Goal: Task Accomplishment & Management: Manage account settings

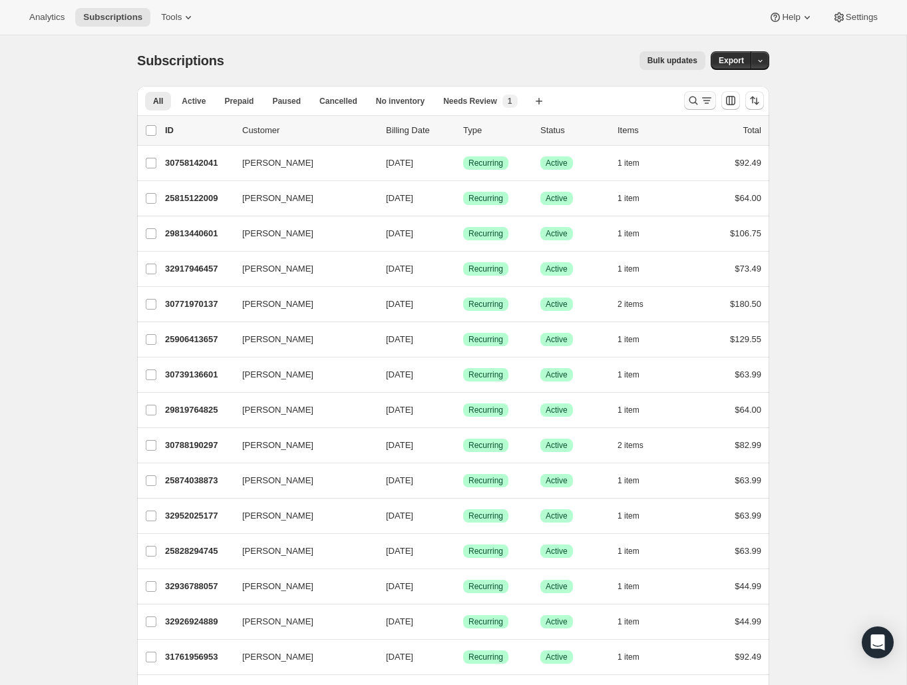
click at [690, 102] on icon "Search and filter results" at bounding box center [693, 100] width 13 height 13
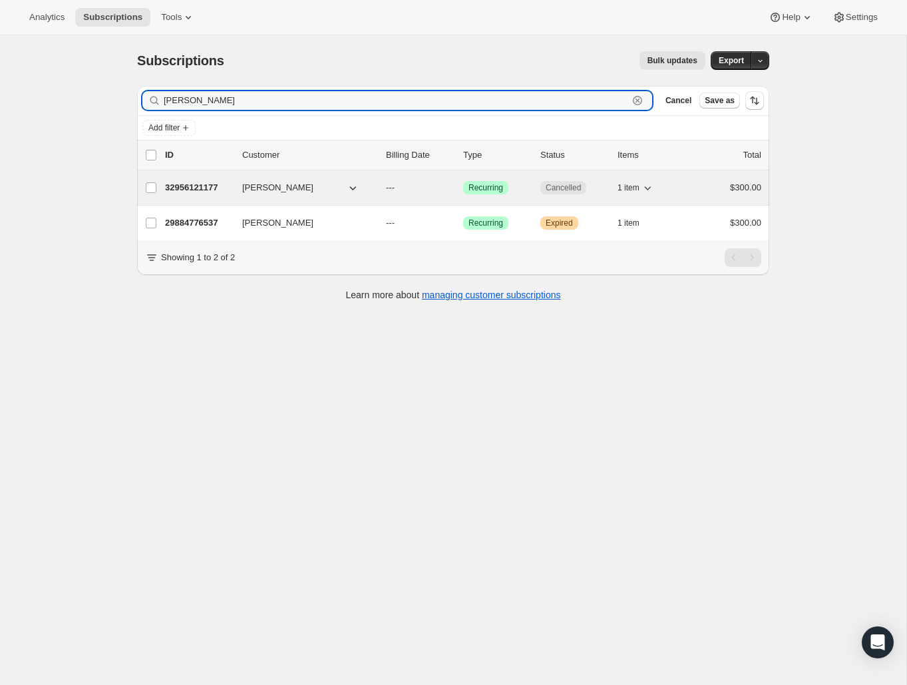
type input "[PERSON_NAME]"
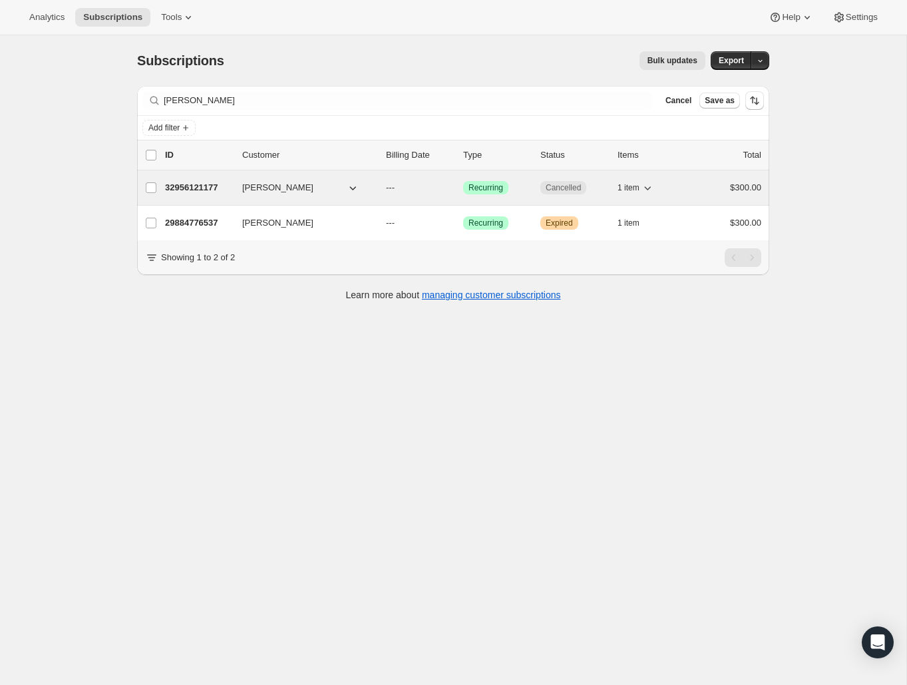
click at [627, 186] on span "1 item" at bounding box center [628, 187] width 22 height 11
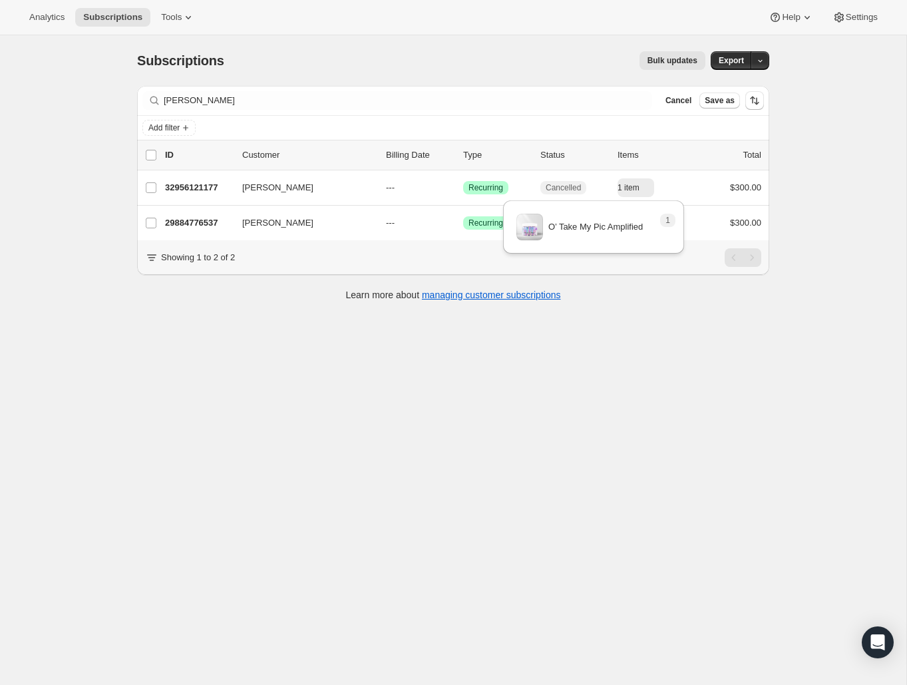
drag, startPoint x: 645, startPoint y: 374, endPoint x: 640, endPoint y: 367, distance: 8.1
click at [642, 373] on div "Subscriptions. This page is ready Subscriptions Bulk updates More actions Bulk …" at bounding box center [453, 377] width 906 height 685
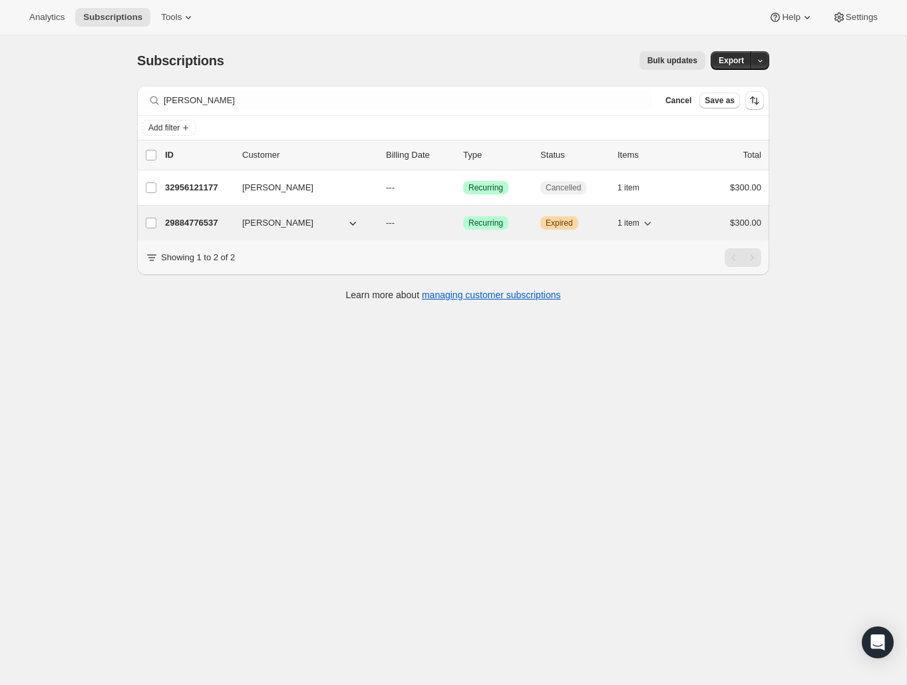
click at [655, 226] on div "1 item" at bounding box center [650, 223] width 67 height 19
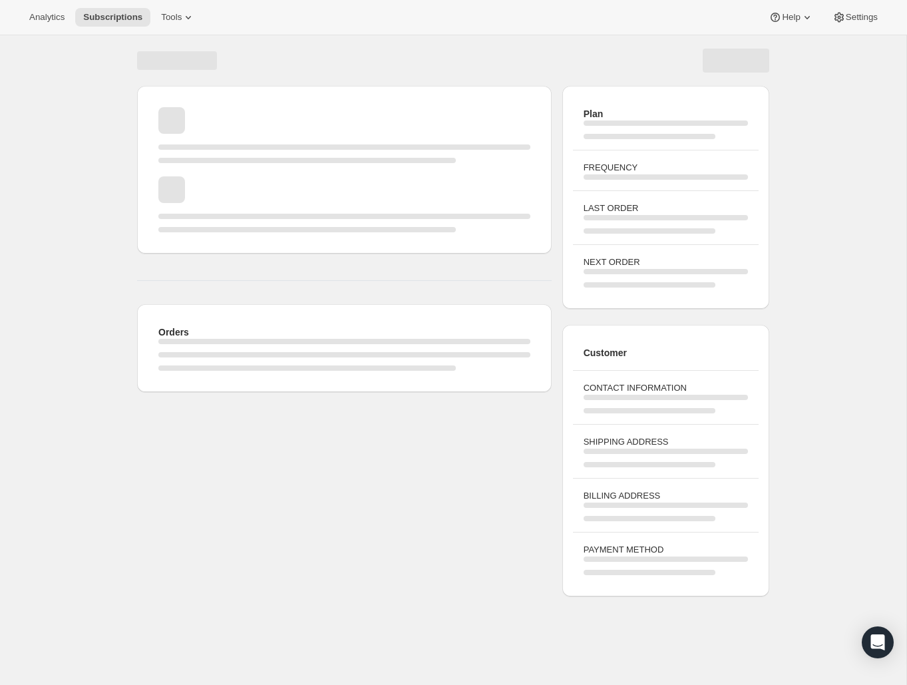
click at [646, 224] on div "Page loading" at bounding box center [665, 224] width 164 height 19
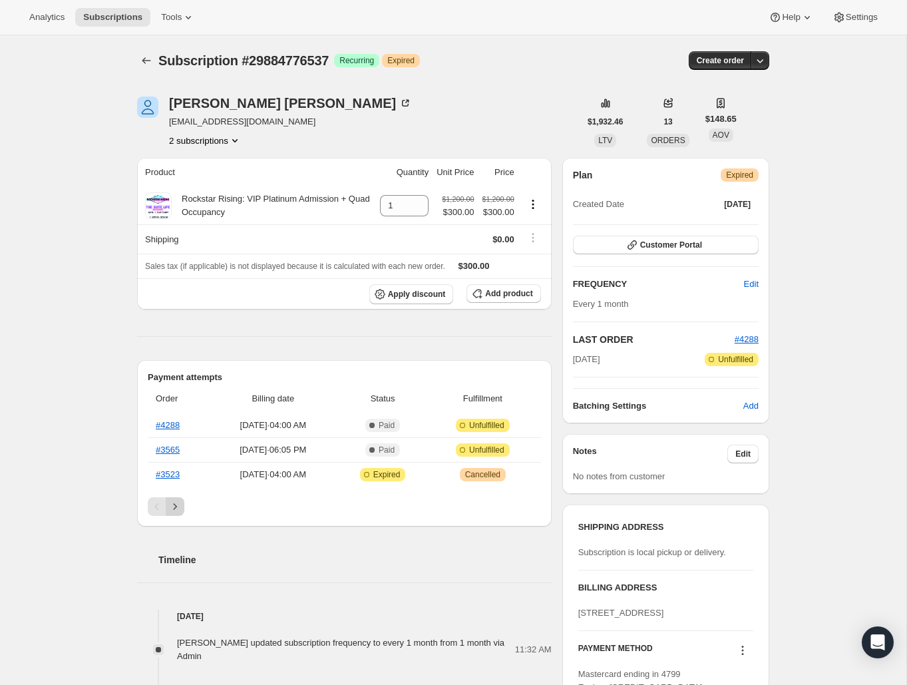
click at [181, 511] on icon "Next" at bounding box center [174, 506] width 13 height 13
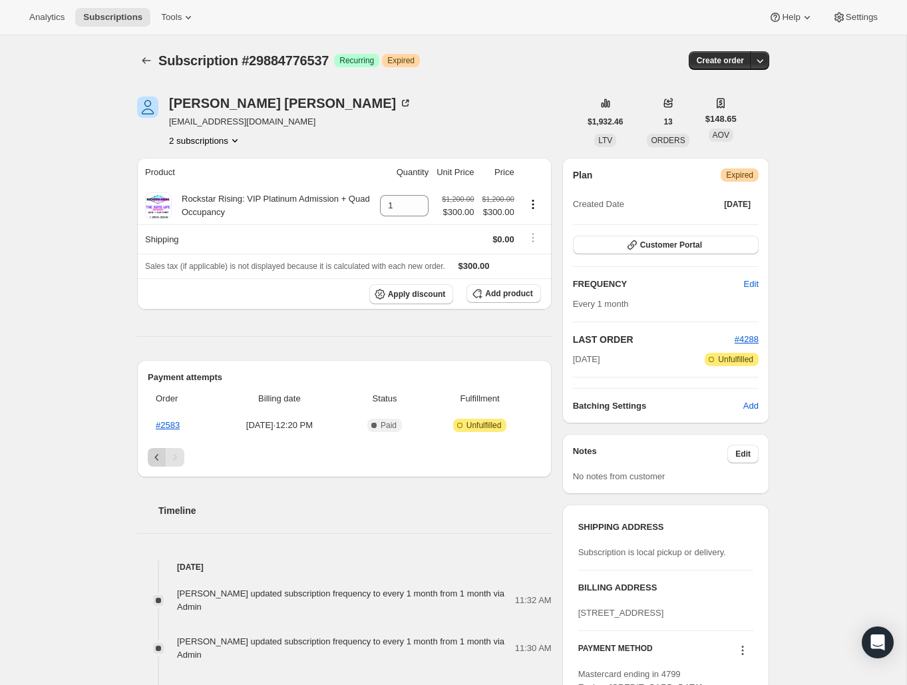
click at [150, 462] on icon "Previous" at bounding box center [156, 456] width 13 height 13
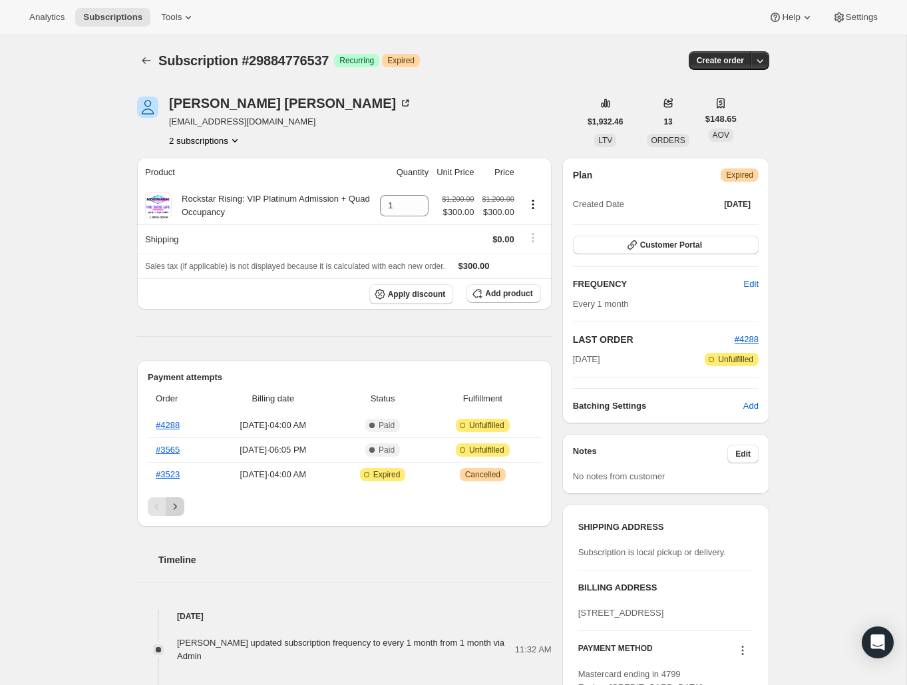
click at [178, 505] on icon "Next" at bounding box center [174, 506] width 13 height 13
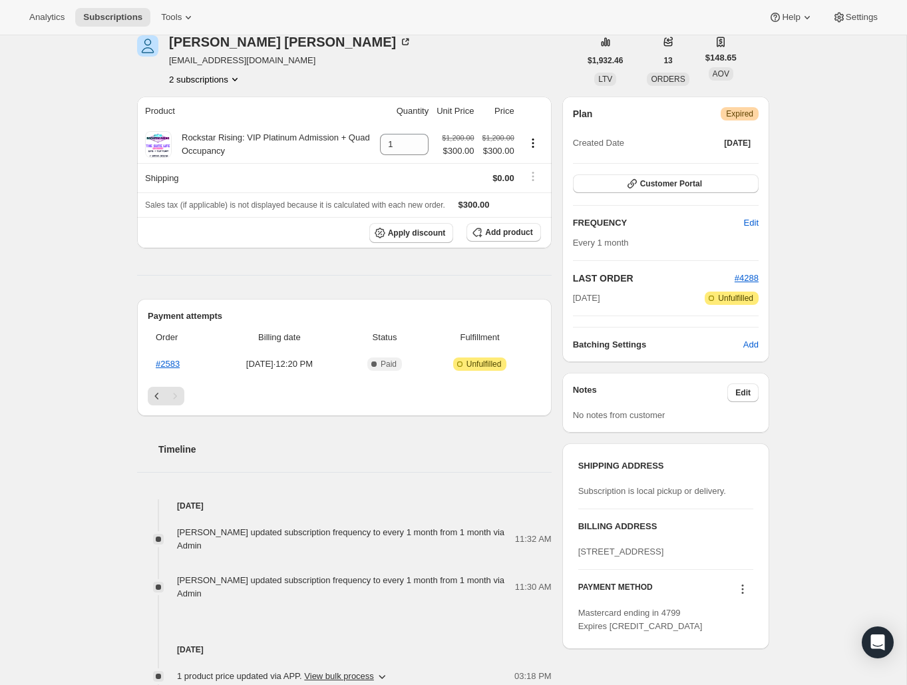
scroll to position [47, 0]
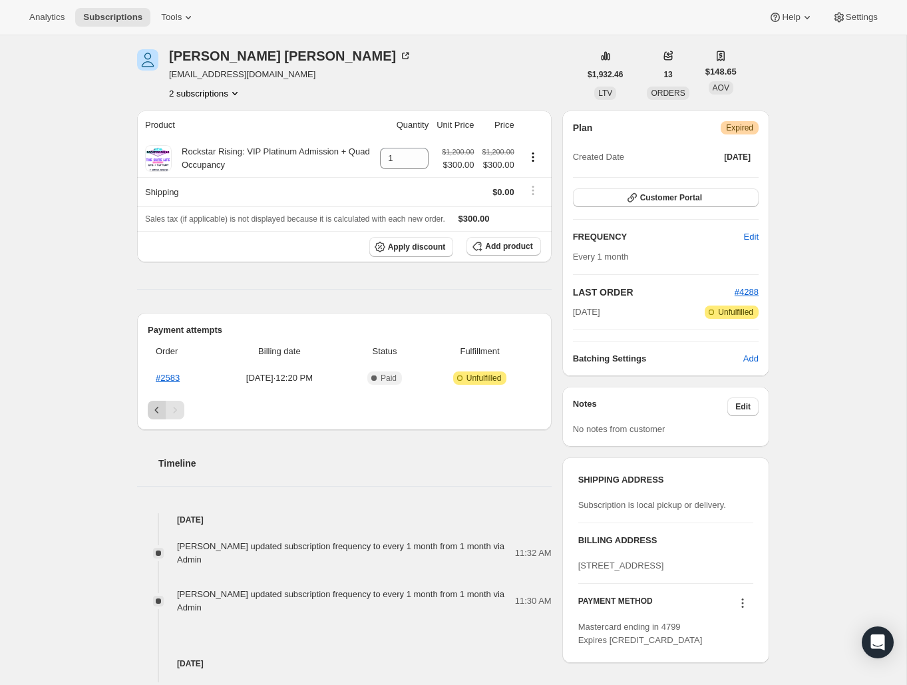
click at [155, 407] on icon "Previous" at bounding box center [156, 409] width 13 height 13
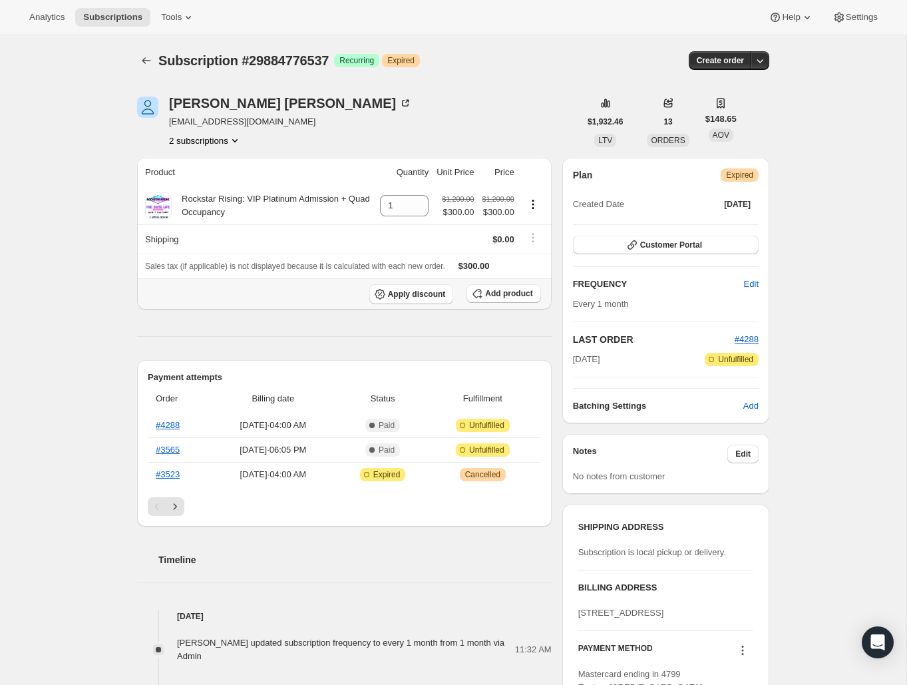
scroll to position [0, 0]
click at [145, 59] on icon "Subscriptions" at bounding box center [146, 60] width 9 height 7
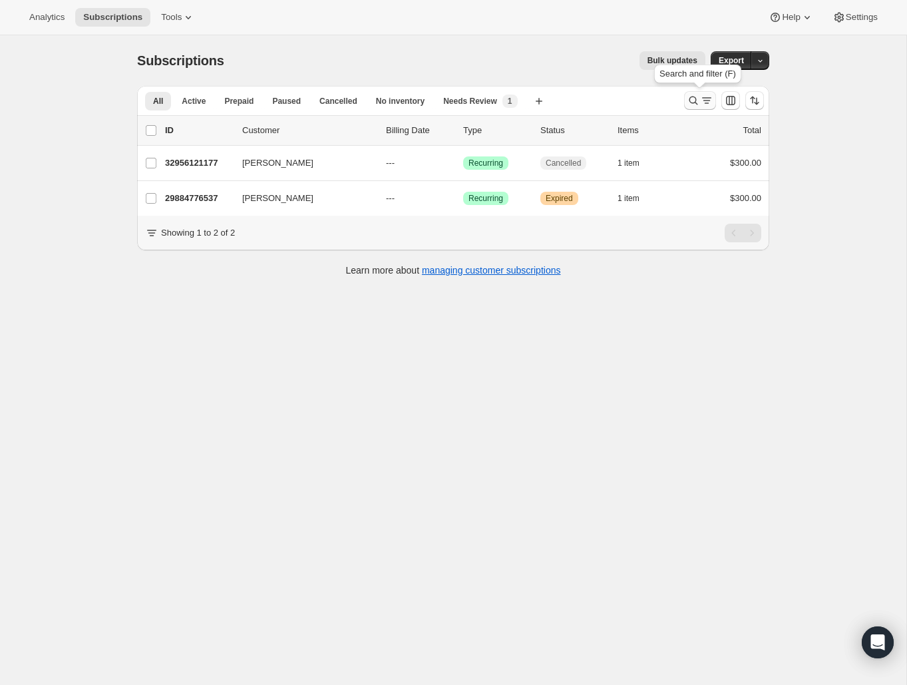
click at [691, 103] on icon "Search and filter results" at bounding box center [693, 100] width 9 height 9
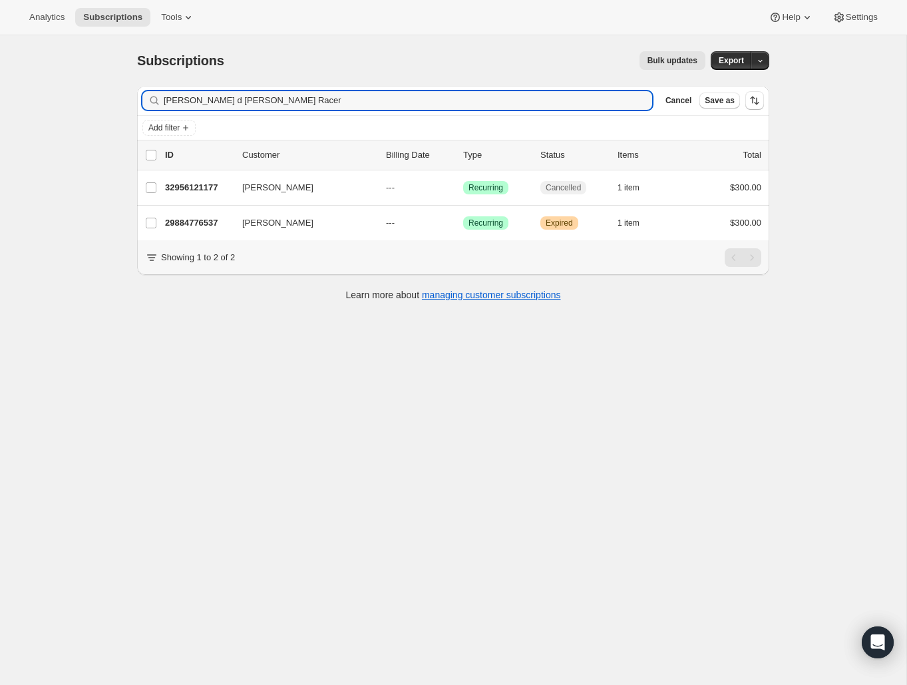
drag, startPoint x: 203, startPoint y: 101, endPoint x: 142, endPoint y: 98, distance: 60.6
click at [143, 99] on div "Denise d Rosanne Racer Clear" at bounding box center [397, 100] width 510 height 19
type input "Rosanne Racer"
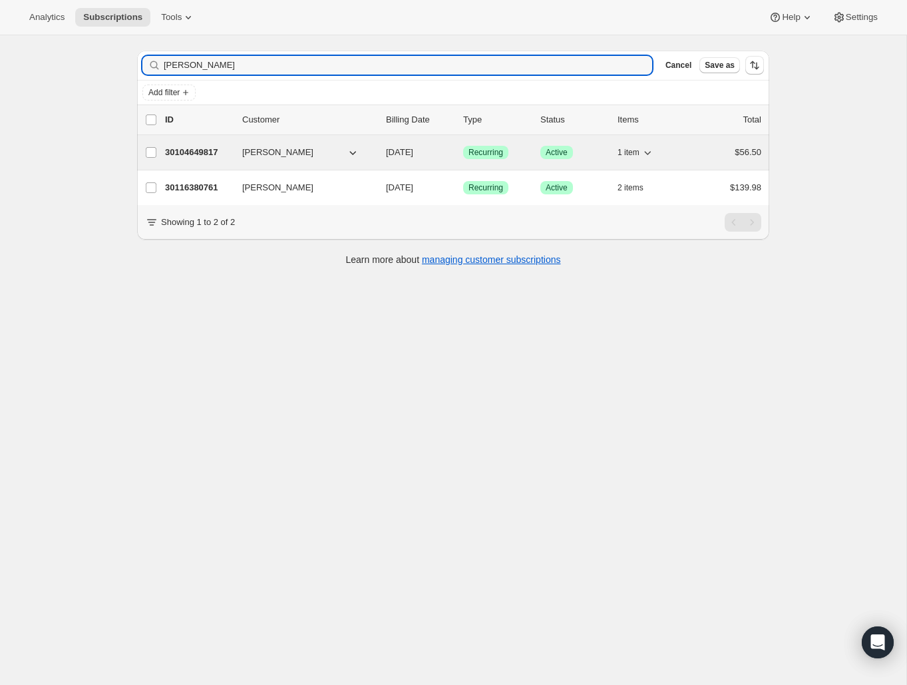
scroll to position [35, 0]
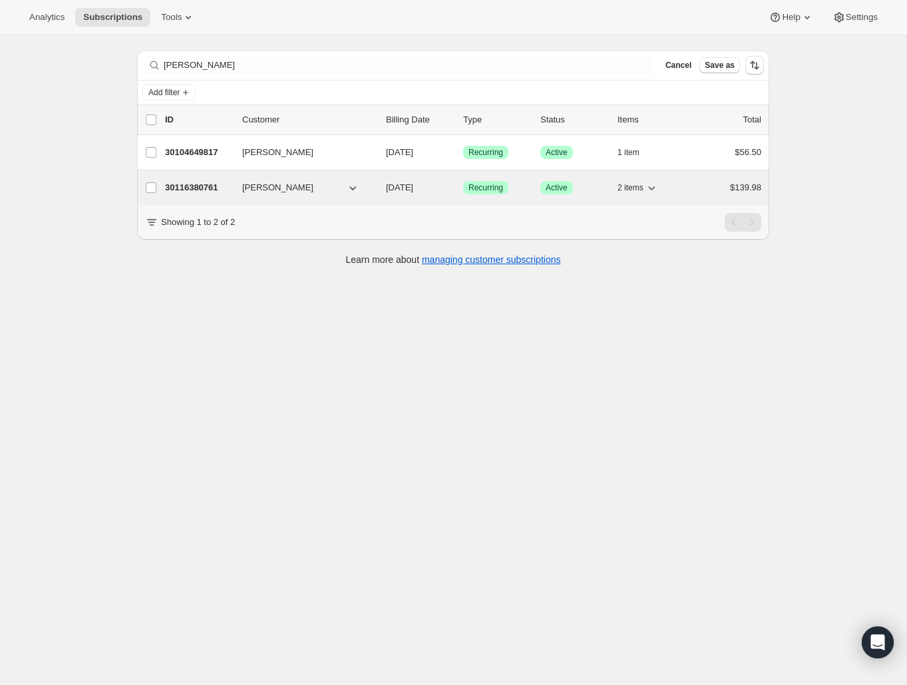
click at [212, 187] on p "30116380761" at bounding box center [198, 187] width 67 height 13
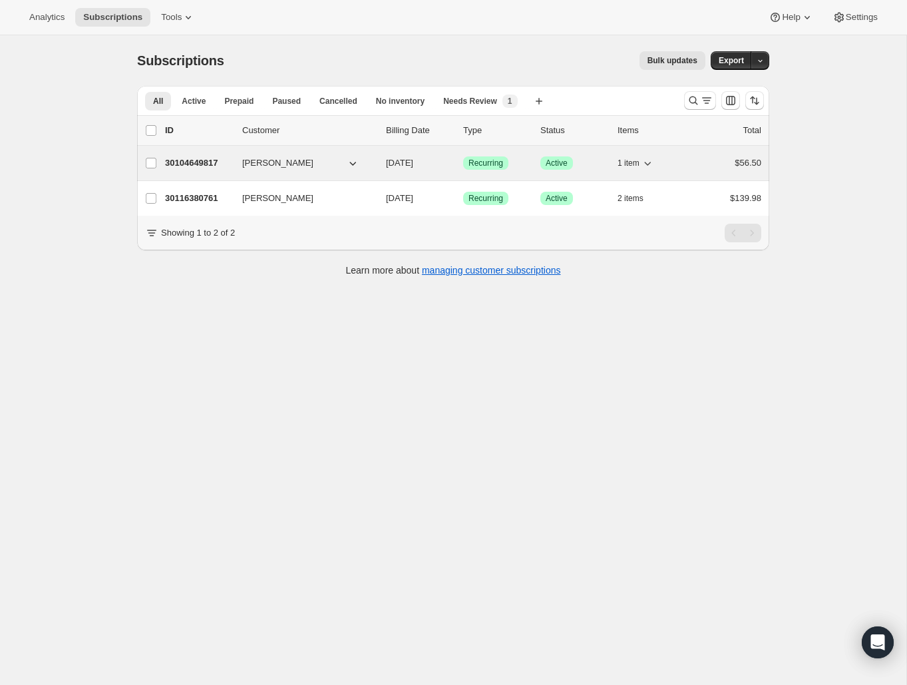
click at [218, 161] on p "30104649817" at bounding box center [198, 162] width 67 height 13
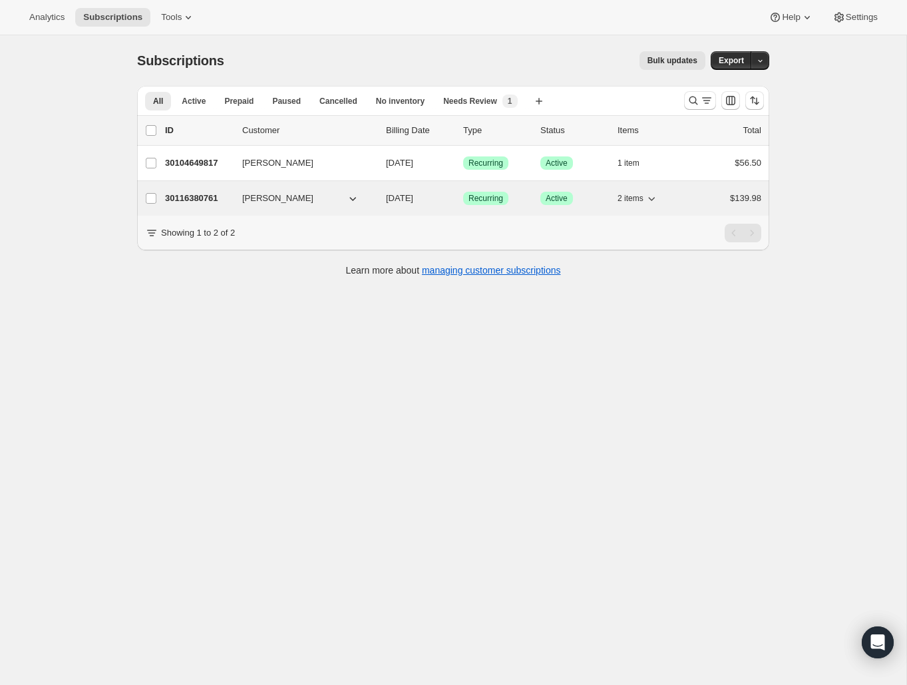
click at [202, 197] on p "30116380761" at bounding box center [198, 198] width 67 height 13
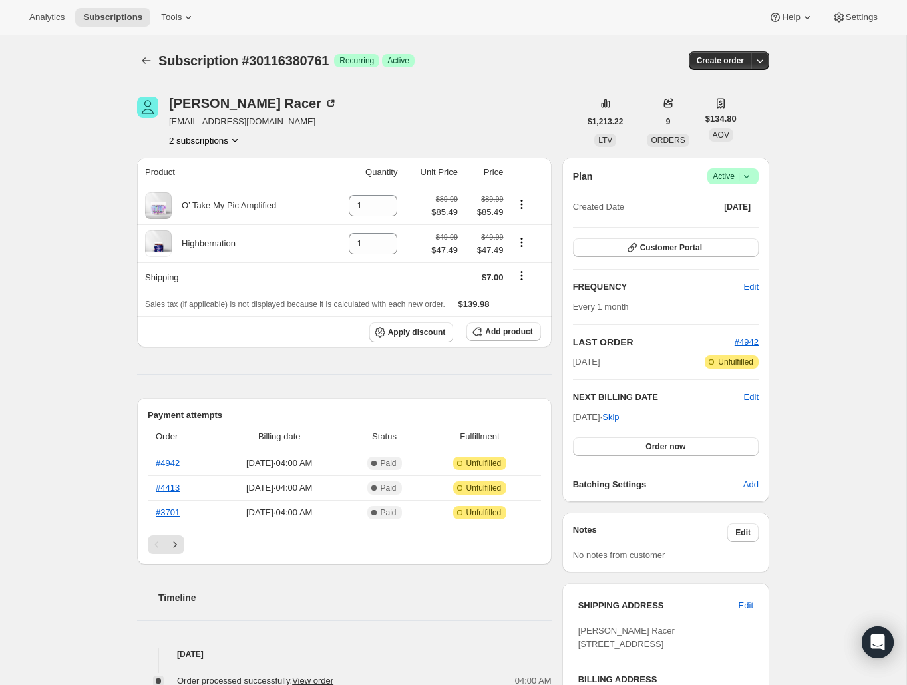
click at [746, 176] on icon at bounding box center [746, 176] width 13 height 13
click at [727, 228] on span "Cancel subscription" at bounding box center [728, 225] width 75 height 10
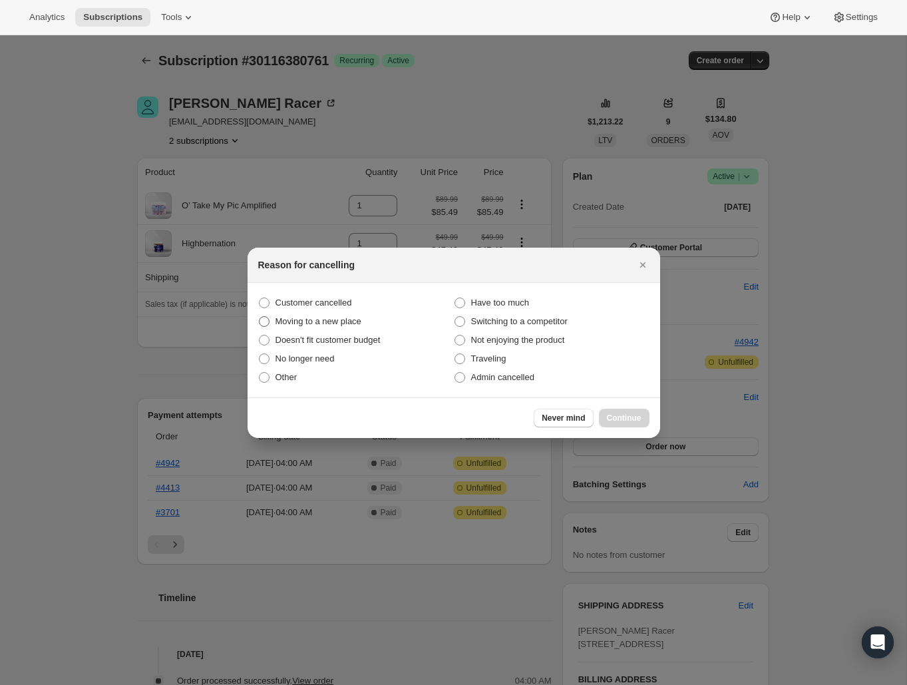
drag, startPoint x: 323, startPoint y: 299, endPoint x: 337, endPoint y: 319, distance: 23.8
click at [322, 299] on span "Customer cancelled" at bounding box center [313, 302] width 77 height 10
click at [259, 298] on input "Customer cancelled" at bounding box center [259, 297] width 1 height 1
radio input "true"
click at [622, 418] on span "Continue" at bounding box center [624, 417] width 35 height 11
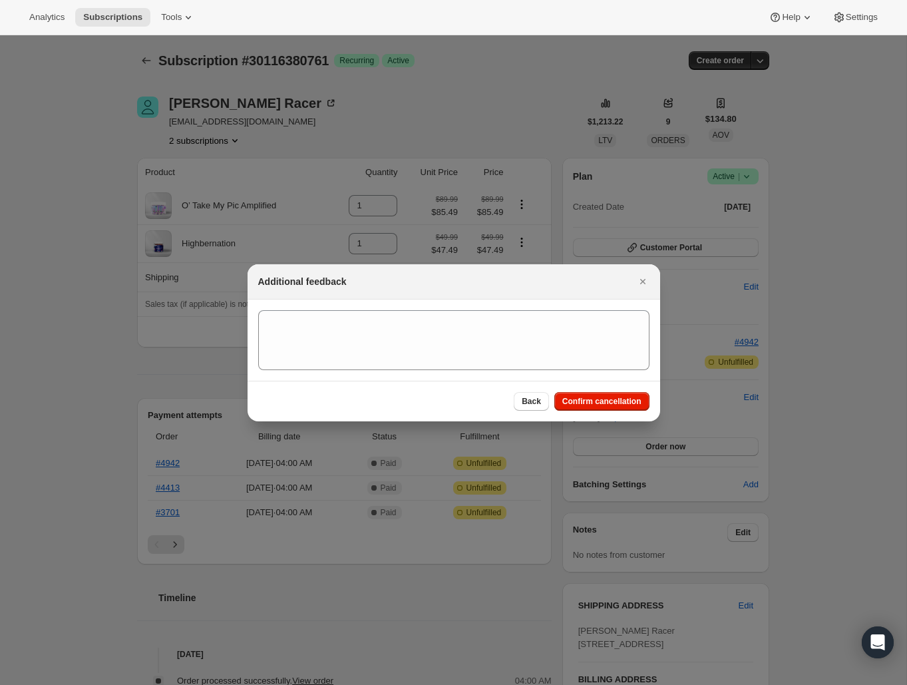
click at [622, 418] on div "Back Confirm cancellation" at bounding box center [453, 401] width 412 height 41
click at [620, 400] on span "Confirm cancellation" at bounding box center [601, 401] width 79 height 11
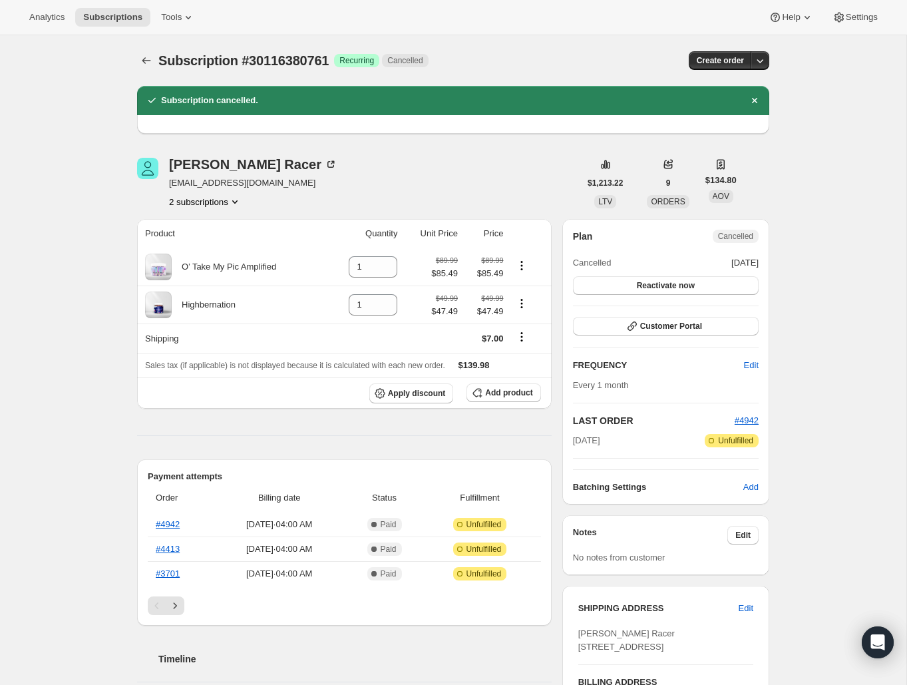
click at [147, 59] on icon "Subscriptions" at bounding box center [146, 60] width 13 height 13
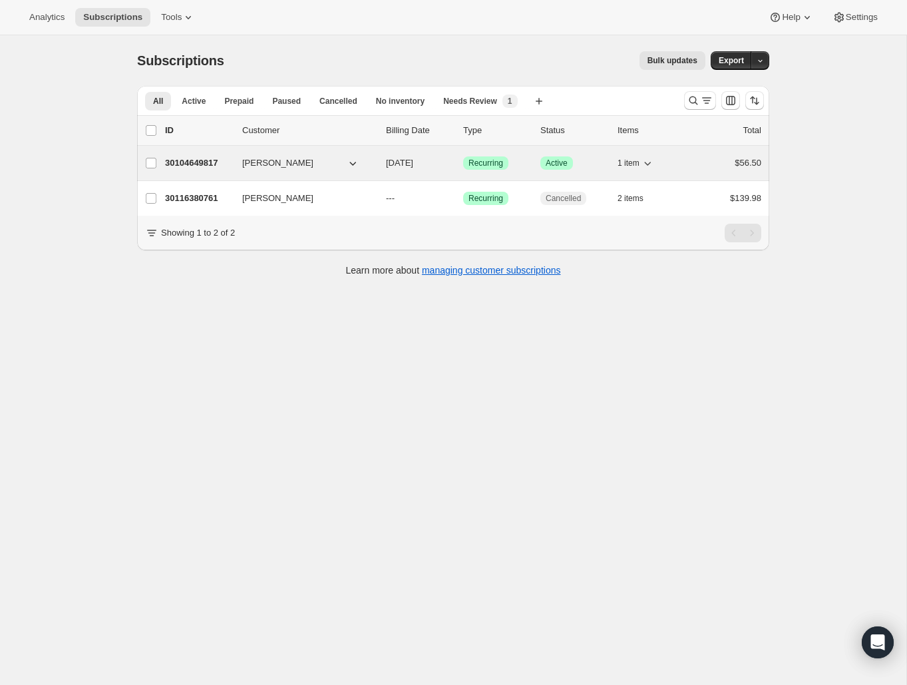
click at [218, 166] on p "30104649817" at bounding box center [198, 162] width 67 height 13
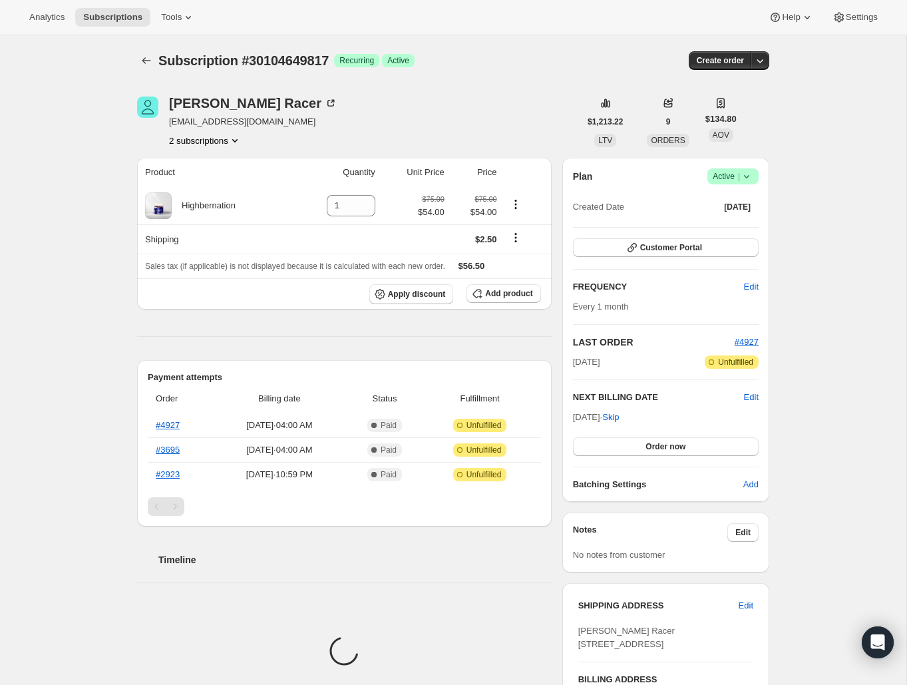
click at [747, 178] on icon at bounding box center [746, 176] width 13 height 13
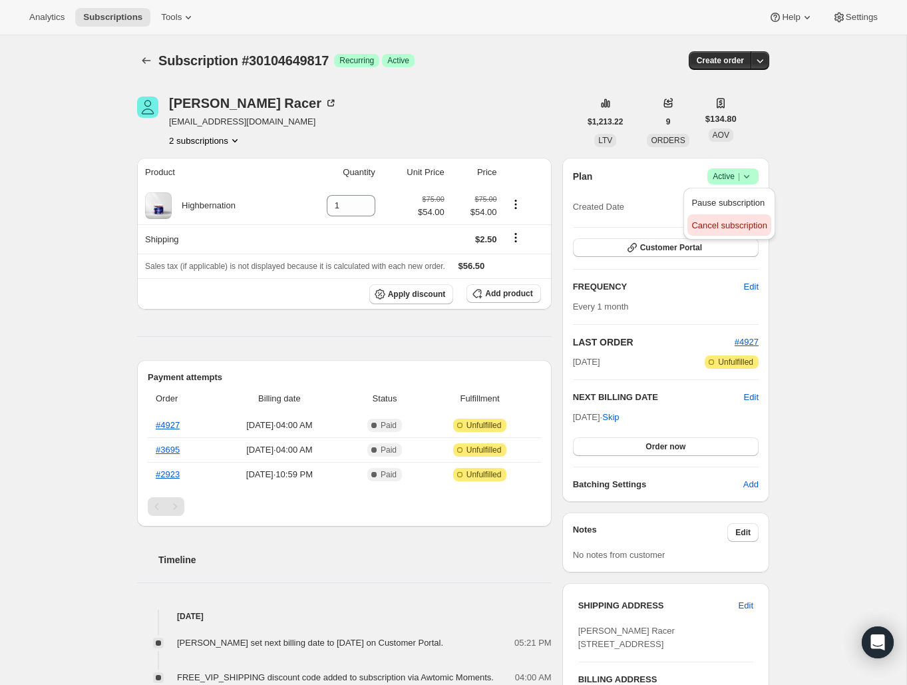
click at [738, 230] on span "Cancel subscription" at bounding box center [728, 225] width 75 height 10
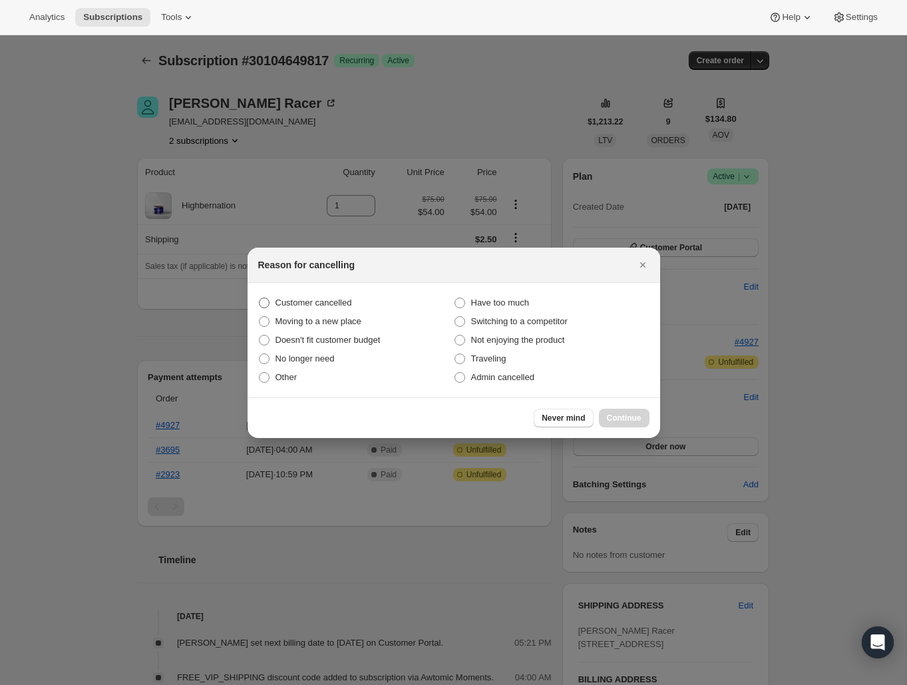
click at [335, 305] on span "Customer cancelled" at bounding box center [313, 302] width 77 height 10
click at [259, 298] on input "Customer cancelled" at bounding box center [259, 297] width 1 height 1
radio input "true"
click at [609, 414] on span "Continue" at bounding box center [624, 417] width 35 height 11
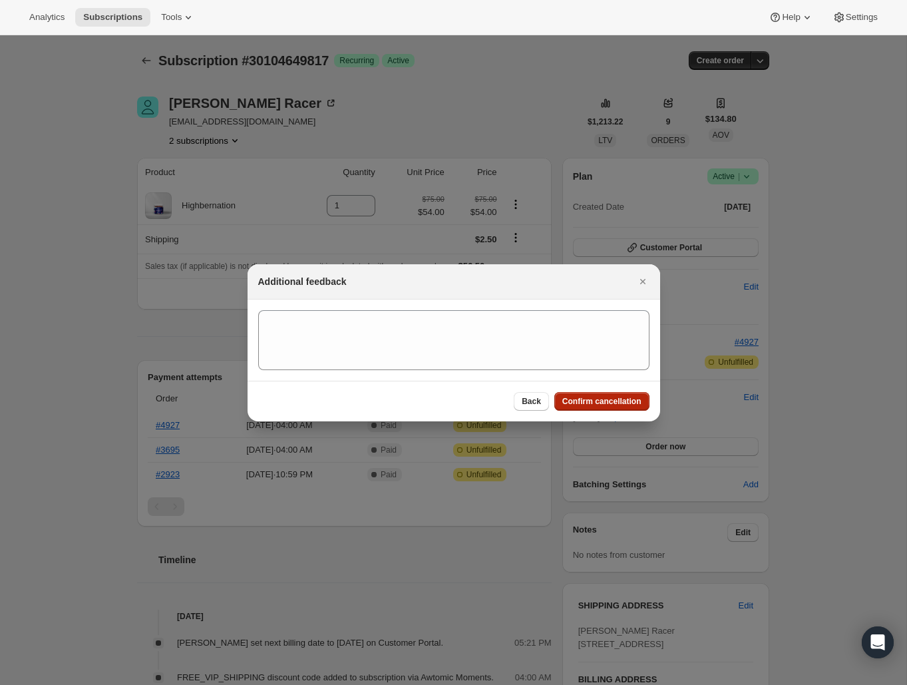
click at [589, 402] on span "Confirm cancellation" at bounding box center [601, 401] width 79 height 11
